Goal: Task Accomplishment & Management: Manage account settings

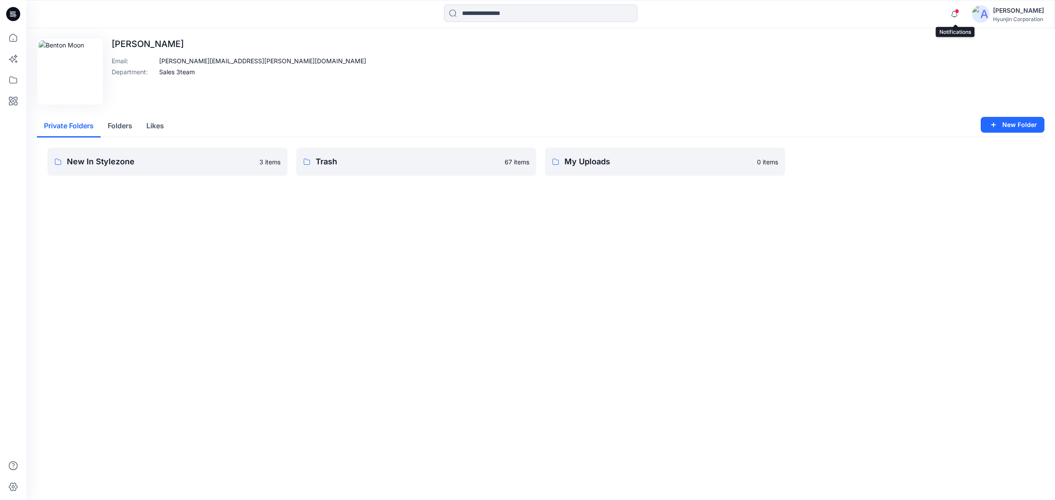
click at [957, 16] on icon "button" at bounding box center [954, 14] width 17 height 18
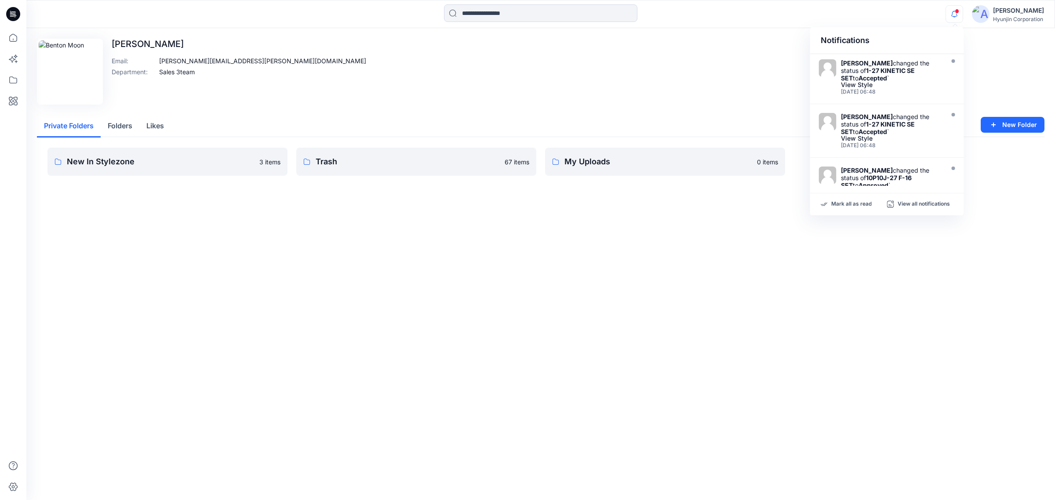
click at [124, 127] on button "Folders" at bounding box center [120, 126] width 39 height 22
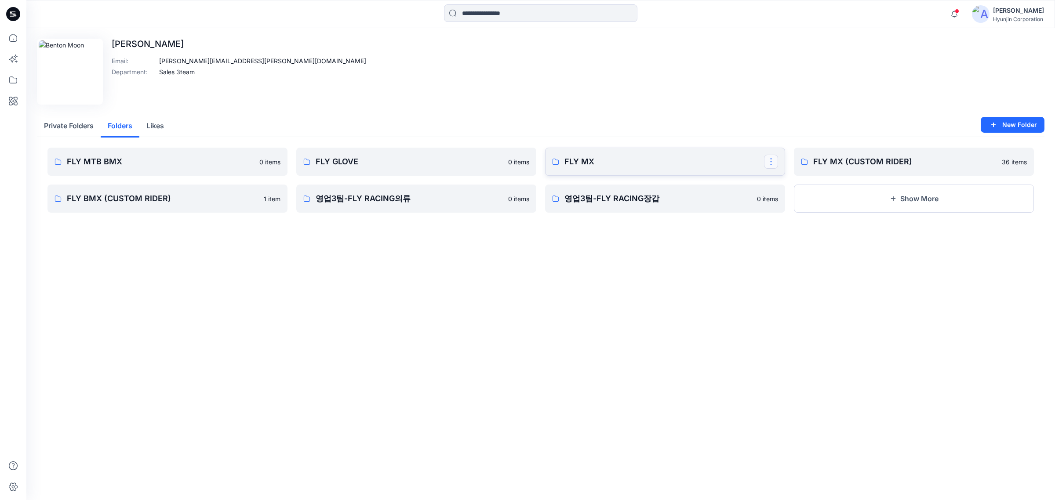
click at [774, 164] on button "button" at bounding box center [771, 162] width 14 height 14
click at [227, 238] on div "Edit Image Benton Moon Email : benton@hyun-jin.com Department : Sales 3team Pri…" at bounding box center [540, 138] width 1029 height 220
click at [273, 198] on button "button" at bounding box center [273, 199] width 14 height 14
click at [247, 201] on p "FLY BMX (CUSTOM RIDER)" at bounding box center [167, 199] width 200 height 12
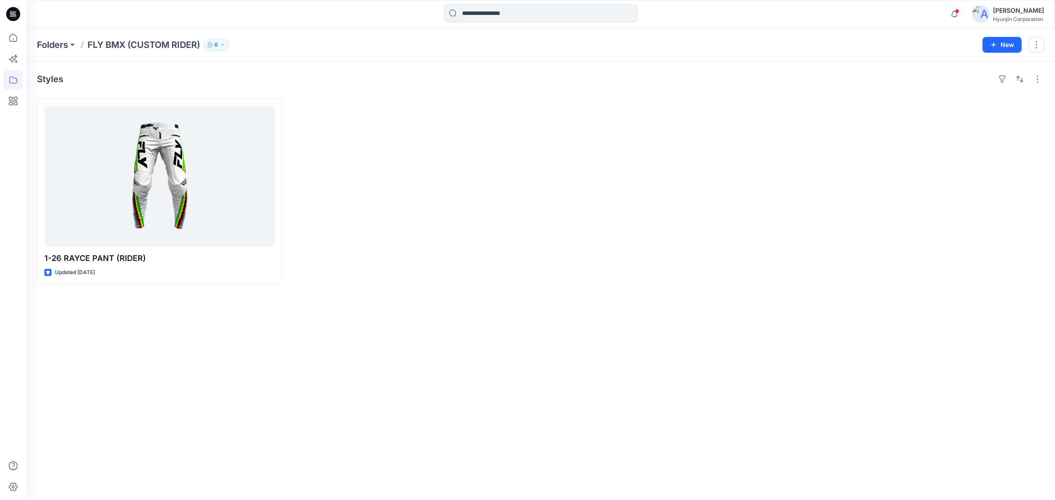
click at [223, 43] on icon "button" at bounding box center [222, 44] width 5 height 5
click at [282, 95] on button "External 5" at bounding box center [285, 98] width 53 height 22
click at [326, 66] on icon "Manage Users" at bounding box center [322, 69] width 7 height 7
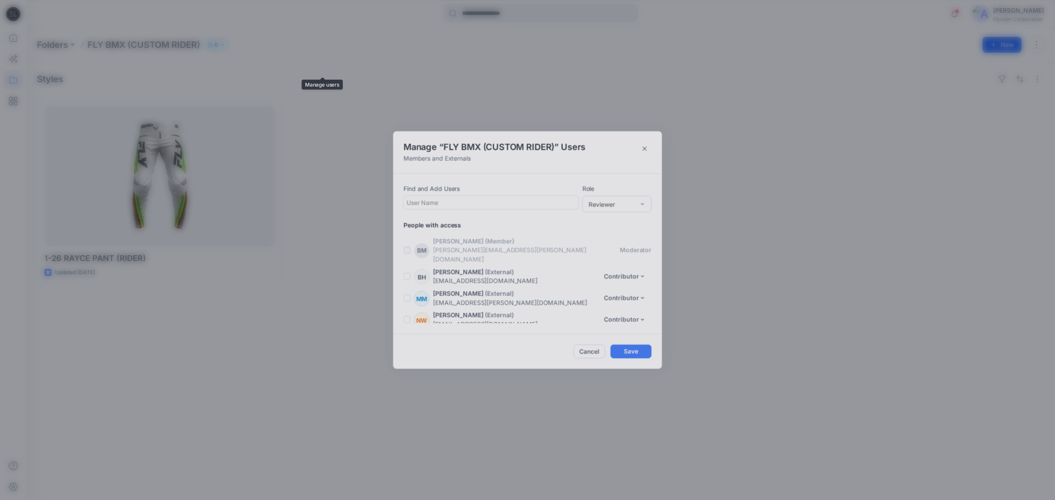
scroll to position [40, 0]
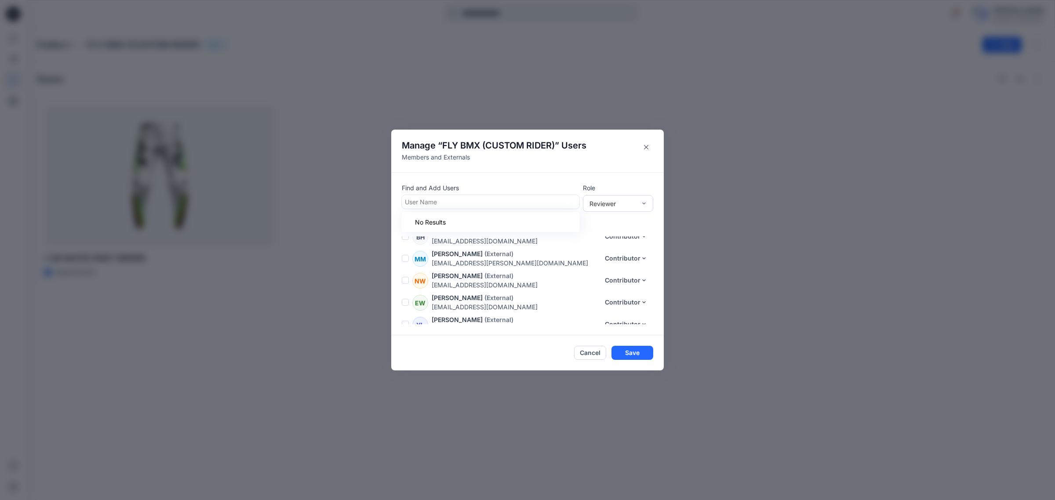
click at [491, 204] on div at bounding box center [490, 202] width 171 height 11
type input "*"
type input "***"
click at [559, 168] on header "Manage “ FLY BMX (CUSTOM RIDER) ” Users Members and Externals" at bounding box center [527, 151] width 273 height 43
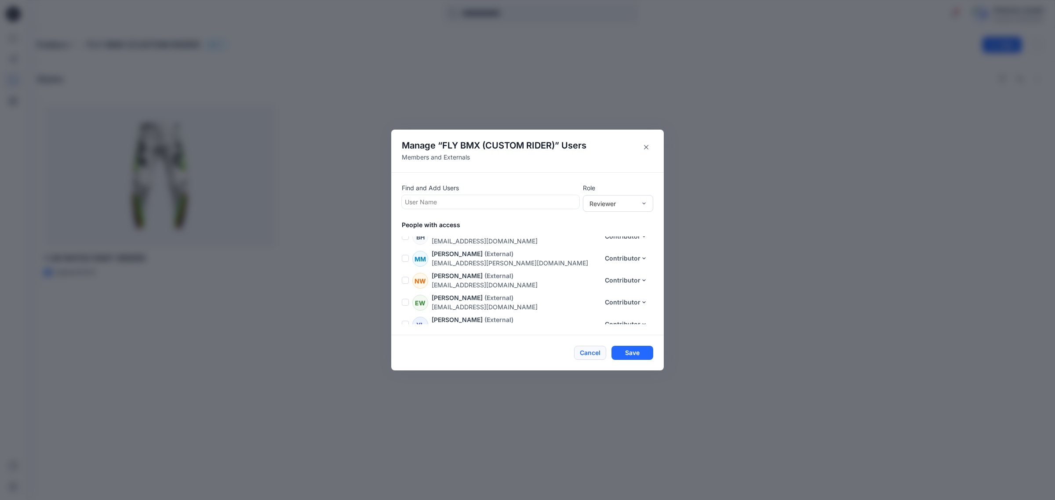
click at [603, 353] on button "Cancel" at bounding box center [590, 353] width 32 height 14
